Goal: Task Accomplishment & Management: Manage account settings

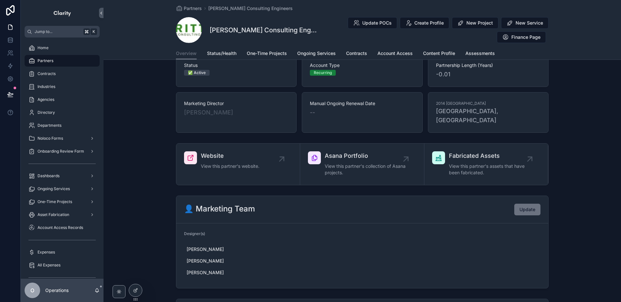
scroll to position [55, 0]
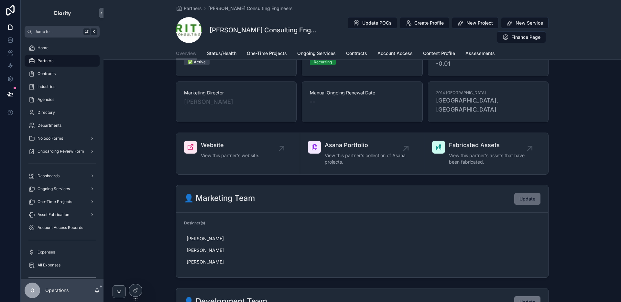
click at [529, 196] on span "Update" at bounding box center [527, 199] width 16 height 6
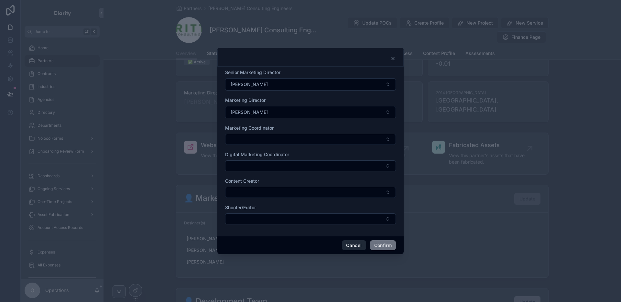
click at [356, 244] on button "Cancel" at bounding box center [354, 245] width 24 height 10
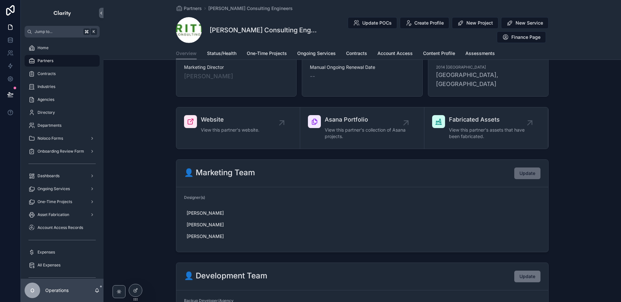
scroll to position [82, 0]
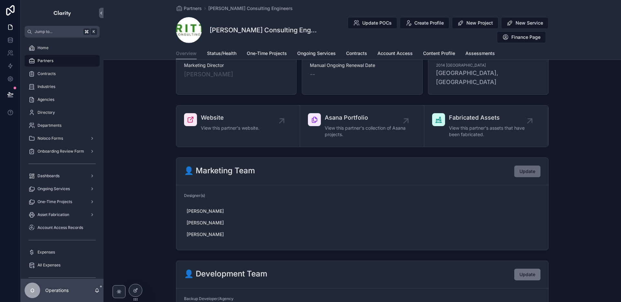
click at [520, 168] on span "Update" at bounding box center [527, 171] width 16 height 6
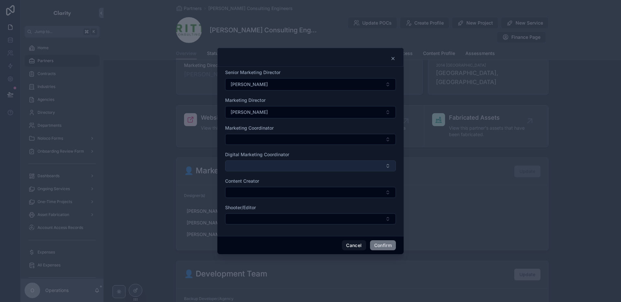
click at [260, 164] on button "Select Button" at bounding box center [310, 165] width 171 height 11
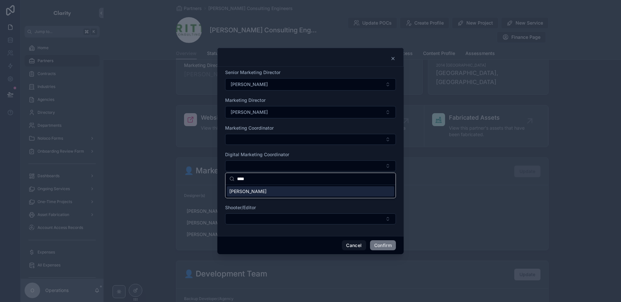
type input "****"
click at [260, 191] on div "[PERSON_NAME]" at bounding box center [310, 191] width 167 height 10
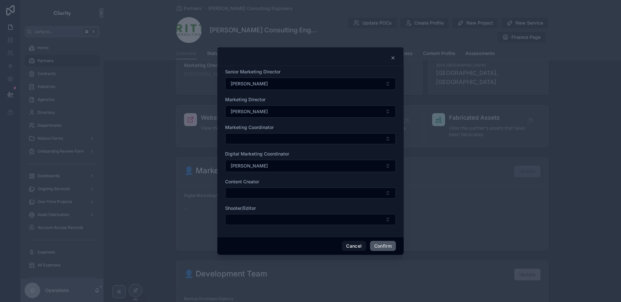
click at [380, 247] on button "Confirm" at bounding box center [383, 246] width 26 height 10
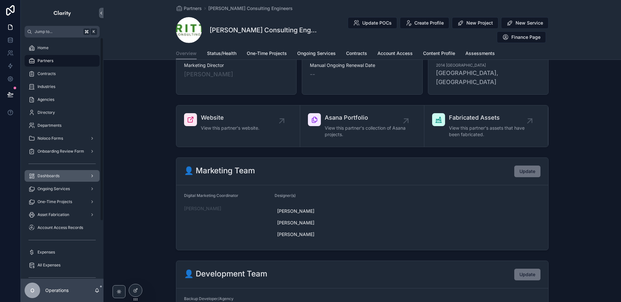
click at [69, 173] on div "Dashboards" at bounding box center [61, 176] width 67 height 10
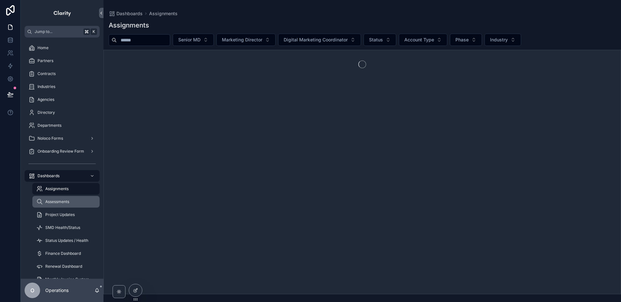
click at [83, 205] on div "Assessments" at bounding box center [65, 201] width 59 height 10
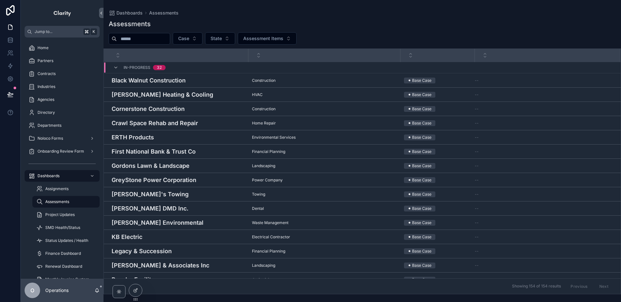
click at [157, 38] on input "scrollable content" at bounding box center [143, 38] width 53 height 9
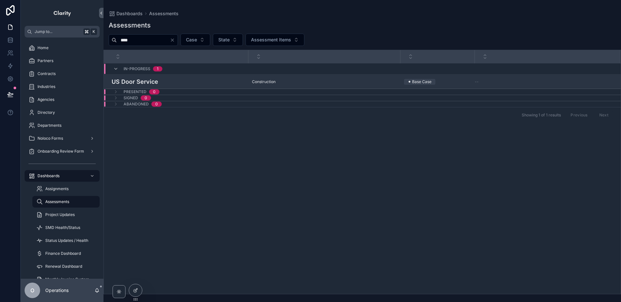
type input "****"
click at [193, 82] on h4 "US Door Service" at bounding box center [177, 81] width 133 height 9
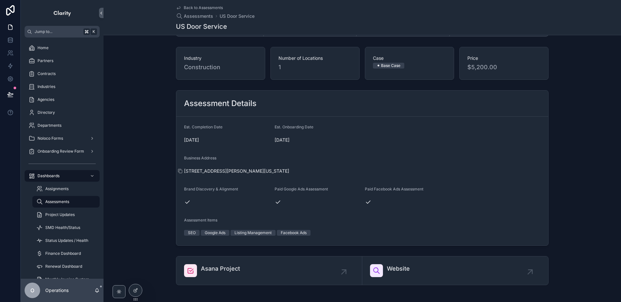
scroll to position [54, 0]
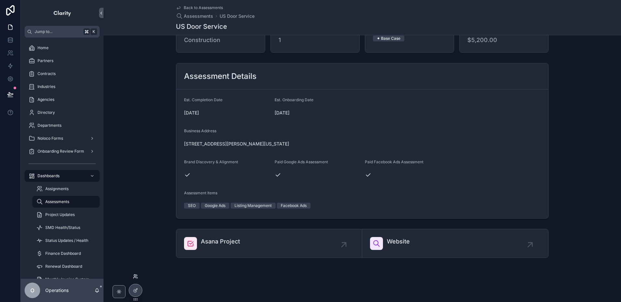
click at [136, 278] on icon at bounding box center [135, 276] width 5 height 5
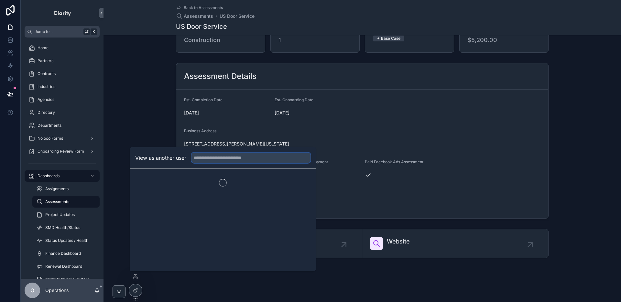
click at [201, 154] on input "text" at bounding box center [250, 158] width 119 height 10
type input "****"
click at [304, 178] on button "Select" at bounding box center [301, 181] width 17 height 9
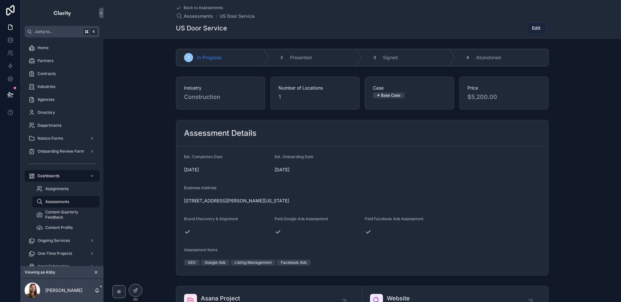
click at [540, 29] on span "Edit" at bounding box center [536, 28] width 8 height 6
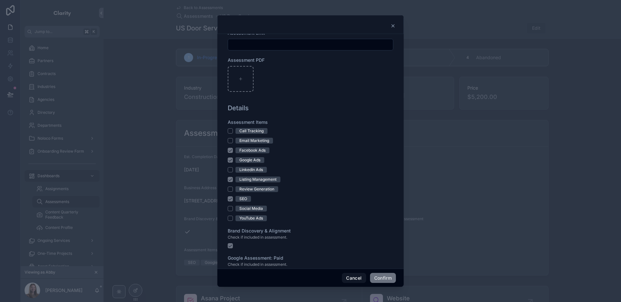
scroll to position [381, 0]
click at [381, 275] on button "Confirm" at bounding box center [383, 278] width 26 height 10
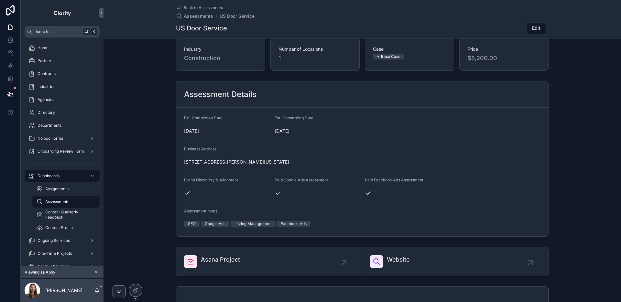
scroll to position [0, 0]
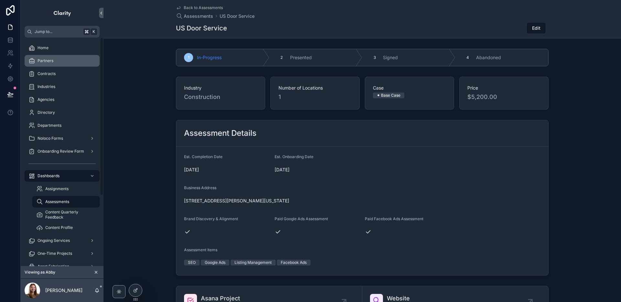
click at [36, 60] on div "Partners" at bounding box center [61, 61] width 67 height 10
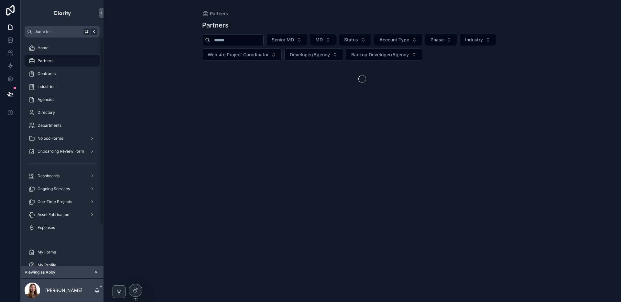
click at [96, 271] on icon "scrollable content" at bounding box center [96, 272] width 5 height 5
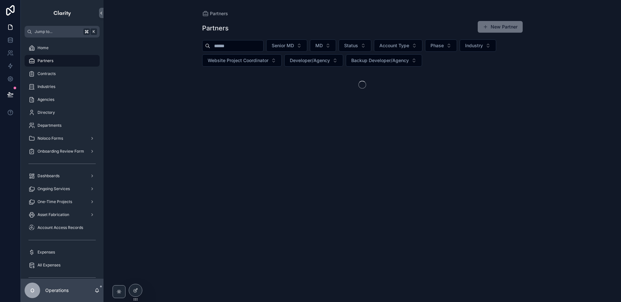
click at [239, 47] on input "scrollable content" at bounding box center [236, 45] width 53 height 9
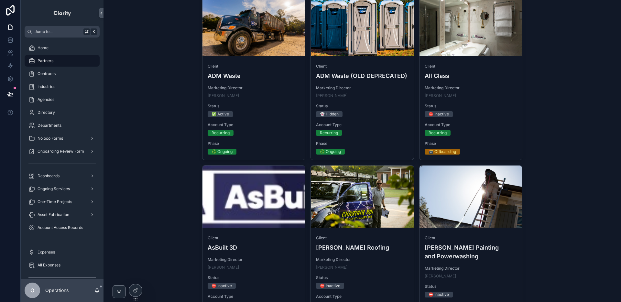
scroll to position [91, 0]
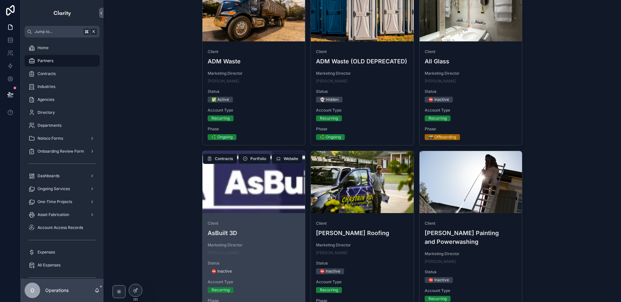
type input "**"
click at [277, 200] on div "scrollable content" at bounding box center [253, 182] width 103 height 62
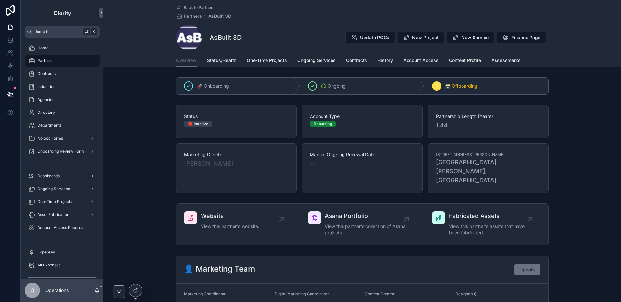
drag, startPoint x: 193, startPoint y: 16, endPoint x: 195, endPoint y: 22, distance: 6.3
click at [193, 16] on span "Partners" at bounding box center [193, 16] width 18 height 6
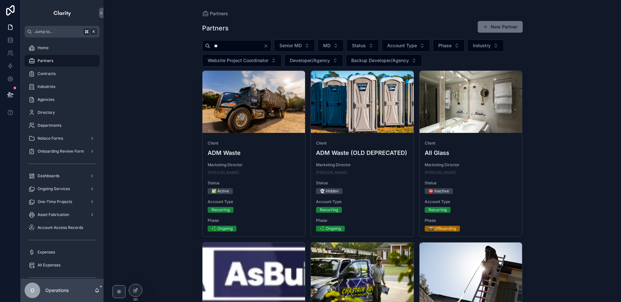
drag, startPoint x: 241, startPoint y: 45, endPoint x: 196, endPoint y: 44, distance: 45.9
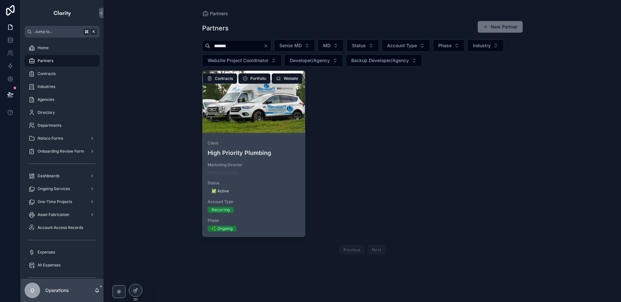
type input "*******"
click at [270, 129] on div "scrollable content" at bounding box center [253, 102] width 103 height 62
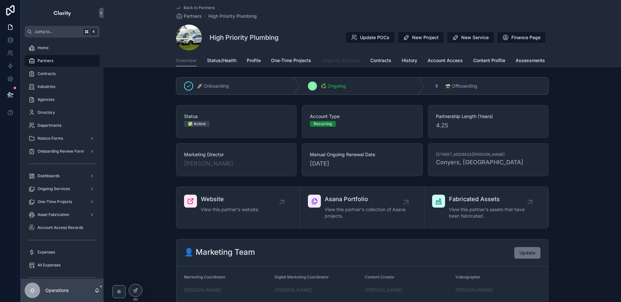
click at [348, 63] on span "Ongoing Services" at bounding box center [340, 60] width 38 height 6
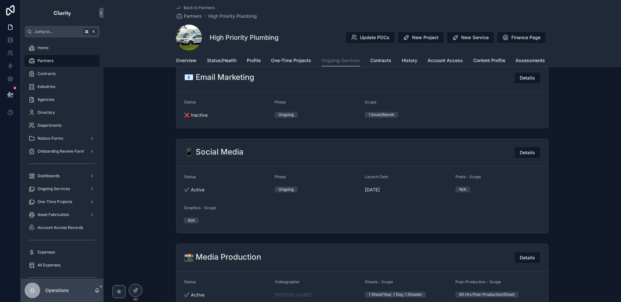
scroll to position [717, 0]
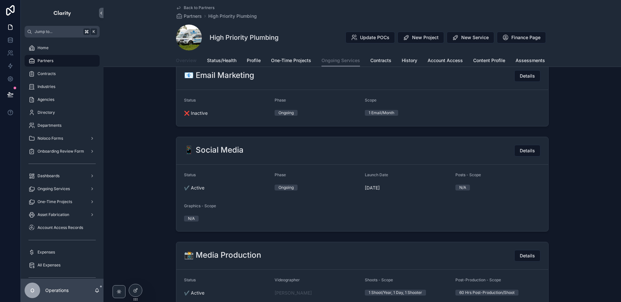
click at [193, 58] on span "Overview" at bounding box center [186, 60] width 21 height 6
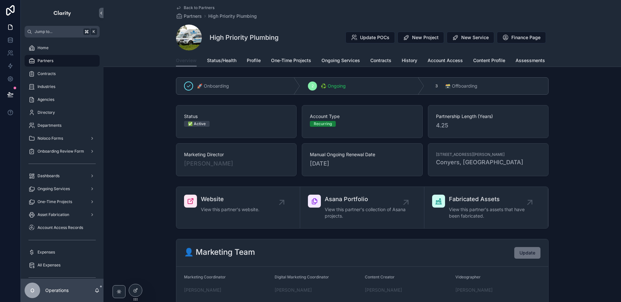
scroll to position [162, 0]
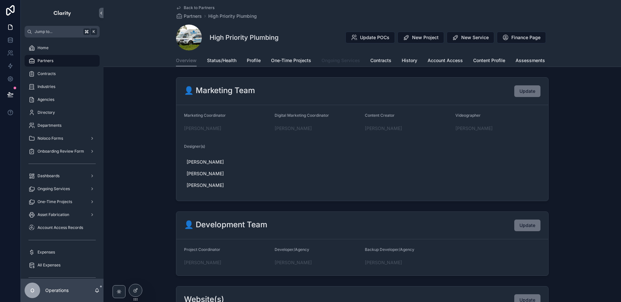
click at [344, 62] on span "Ongoing Services" at bounding box center [340, 60] width 38 height 6
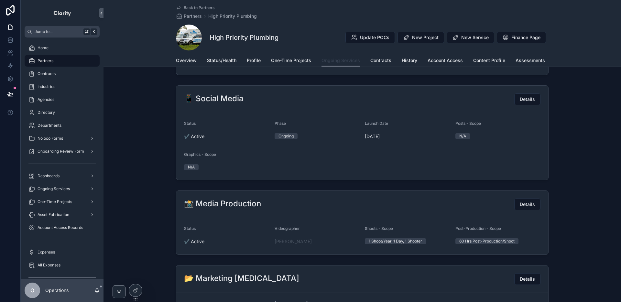
scroll to position [783, 0]
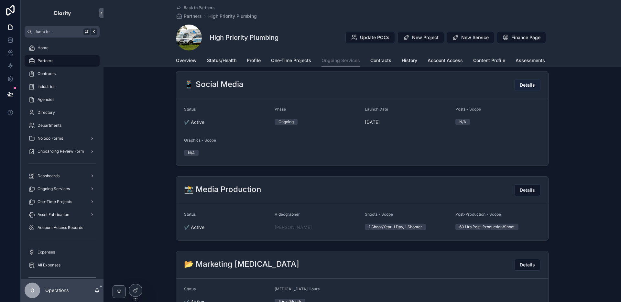
click at [528, 88] on span "Details" at bounding box center [526, 85] width 15 height 6
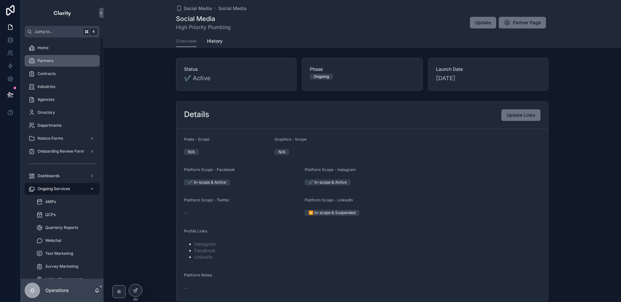
click at [56, 62] on div "Partners" at bounding box center [61, 61] width 67 height 10
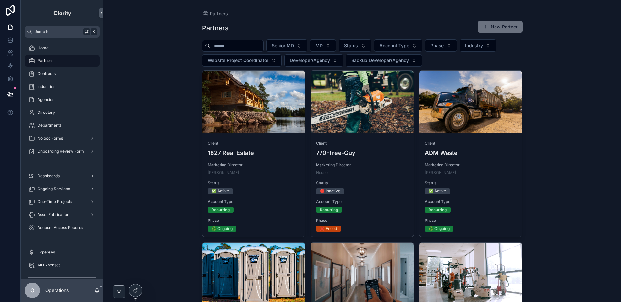
click at [226, 44] on input "scrollable content" at bounding box center [236, 45] width 53 height 9
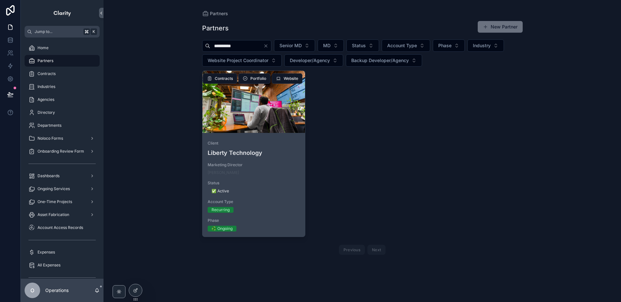
type input "**********"
click at [267, 151] on h4 "Liberty Technology" at bounding box center [253, 152] width 92 height 9
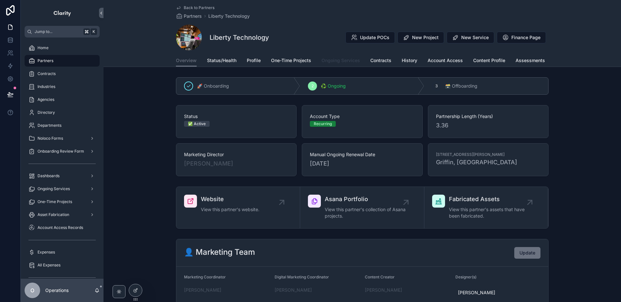
click at [331, 60] on span "Ongoing Services" at bounding box center [340, 60] width 38 height 6
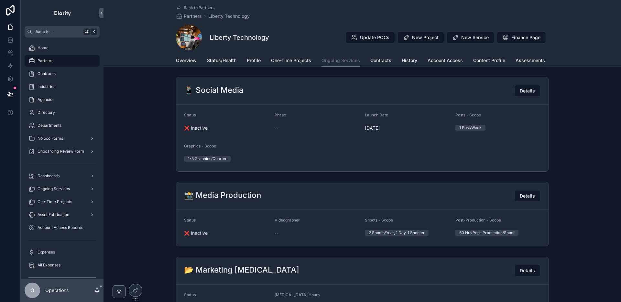
scroll to position [1072, 0]
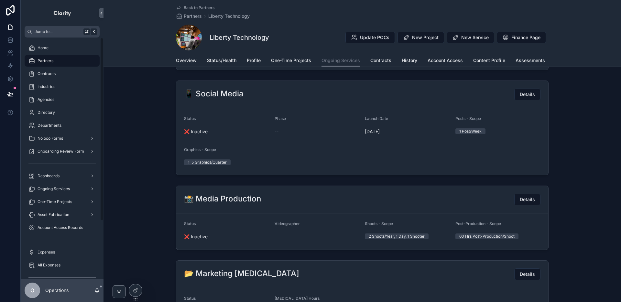
click at [85, 60] on div "Partners" at bounding box center [61, 61] width 67 height 10
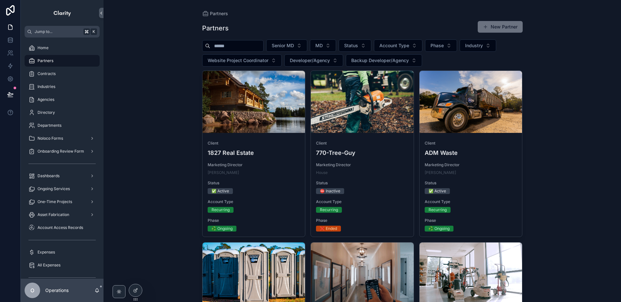
click at [246, 48] on input "scrollable content" at bounding box center [236, 45] width 53 height 9
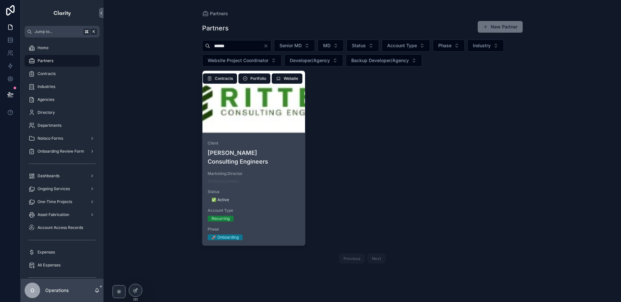
type input "******"
click at [275, 121] on div "scrollable content" at bounding box center [253, 102] width 103 height 62
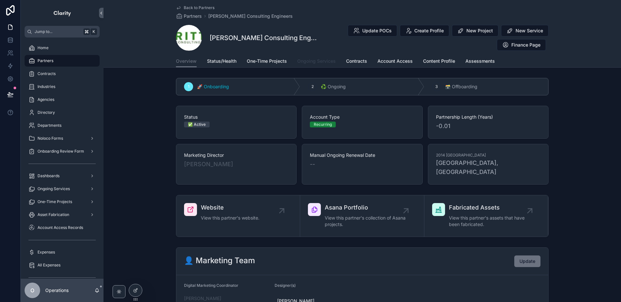
click at [319, 64] on span "Ongoing Services" at bounding box center [316, 61] width 38 height 6
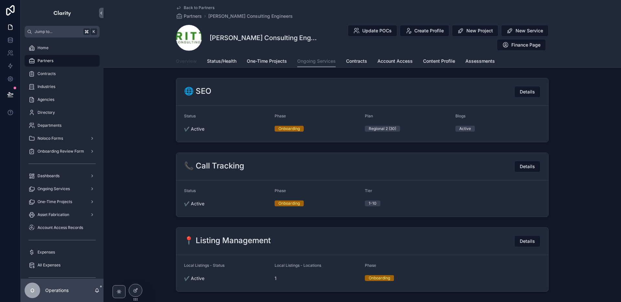
click at [191, 62] on span "Overview" at bounding box center [186, 61] width 21 height 6
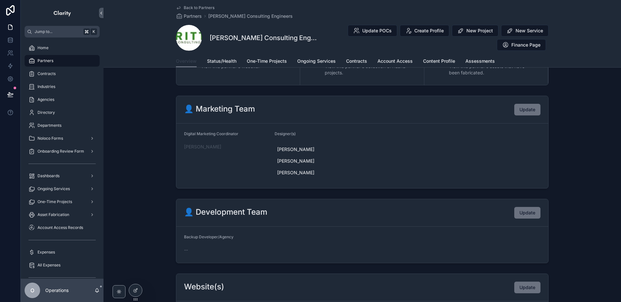
scroll to position [151, 0]
click at [521, 107] on span "Update" at bounding box center [527, 110] width 16 height 6
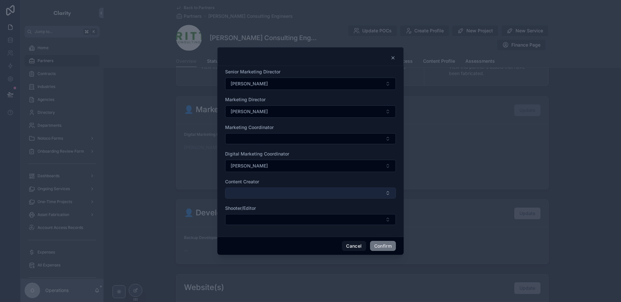
click at [254, 190] on button "Select Button" at bounding box center [310, 192] width 171 height 11
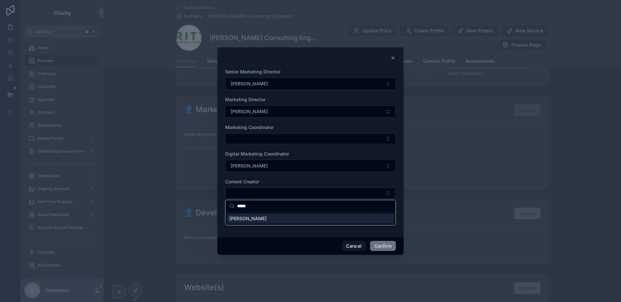
type input "*****"
click at [271, 219] on div "Kelly Andreone" at bounding box center [310, 218] width 167 height 10
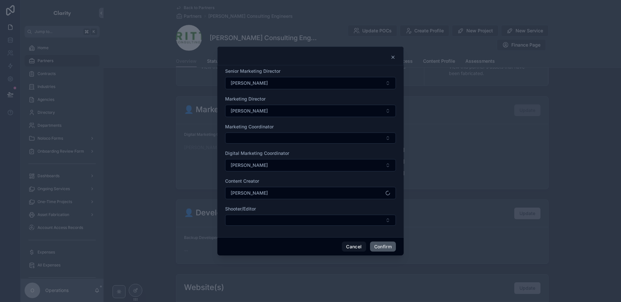
click at [385, 249] on button "Confirm" at bounding box center [383, 246] width 26 height 10
